Goal: Find specific page/section: Find specific page/section

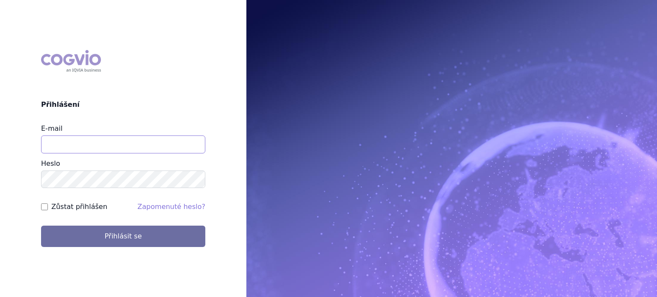
click at [98, 149] on input "E-mail" at bounding box center [123, 145] width 164 height 18
type input "[PERSON_NAME][EMAIL_ADDRESS][DOMAIN_NAME]"
click at [41, 226] on button "Přihlásit se" at bounding box center [123, 236] width 164 height 21
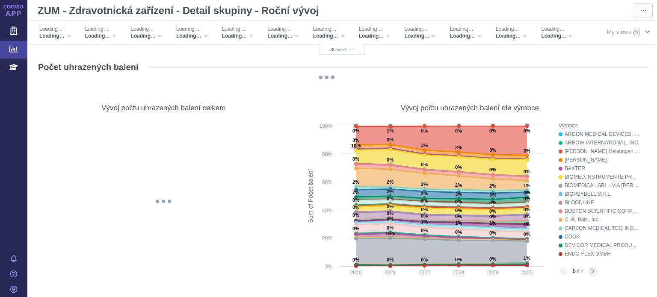
click at [643, 31] on span "button" at bounding box center [646, 31] width 7 height 7
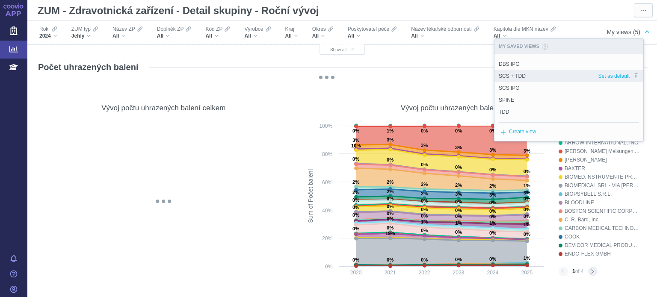
click at [554, 75] on div "SCS + TDD" at bounding box center [545, 76] width 103 height 12
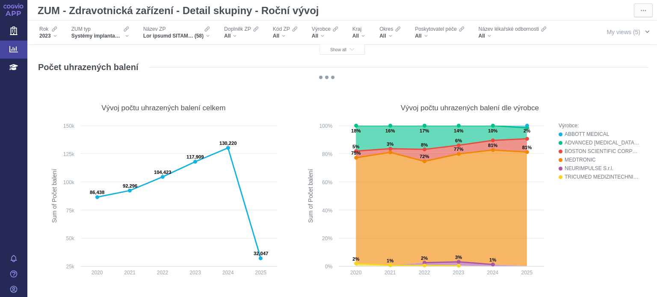
click at [643, 31] on span "button" at bounding box center [646, 31] width 7 height 7
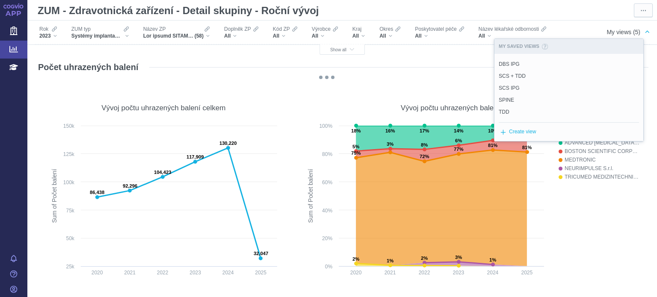
click at [452, 75] on div "@keyframes GDC-pop { 0%, 80%, 100% { transform: scale(0); } 40% { transform: sc…" at bounding box center [326, 79] width 581 height 11
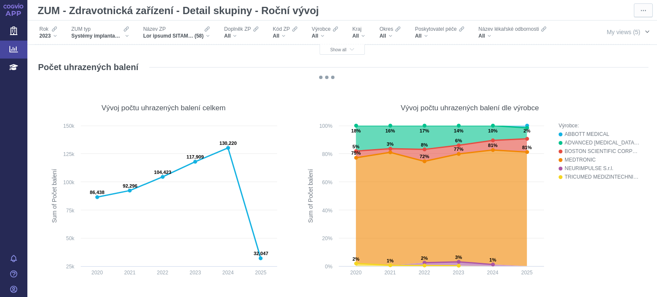
click at [643, 29] on span "button" at bounding box center [646, 31] width 7 height 7
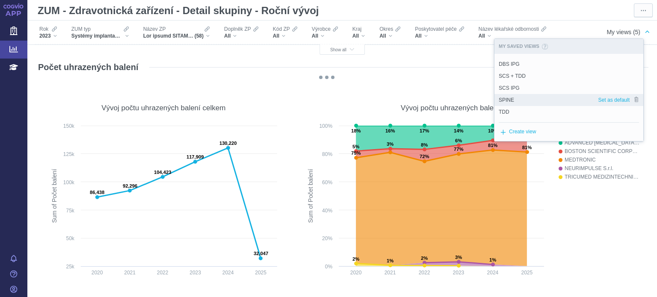
click at [521, 97] on div "SPINE" at bounding box center [545, 100] width 103 height 12
